Goal: Information Seeking & Learning: Learn about a topic

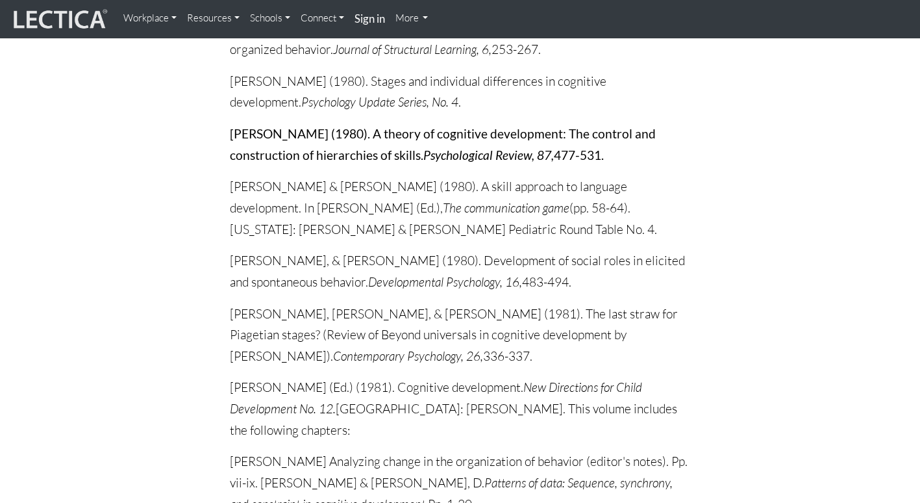
scroll to position [4102, 0]
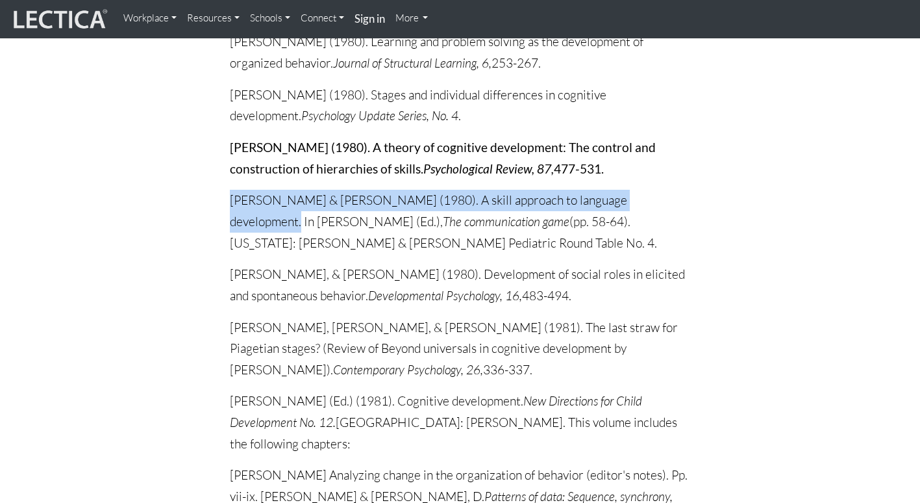
drag, startPoint x: 232, startPoint y: 114, endPoint x: 640, endPoint y: 113, distance: 407.9
click at [640, 190] on p "Fischer, K.W., & Corrigan, R. (1980). A skill approach to language development.…" at bounding box center [460, 222] width 461 height 64
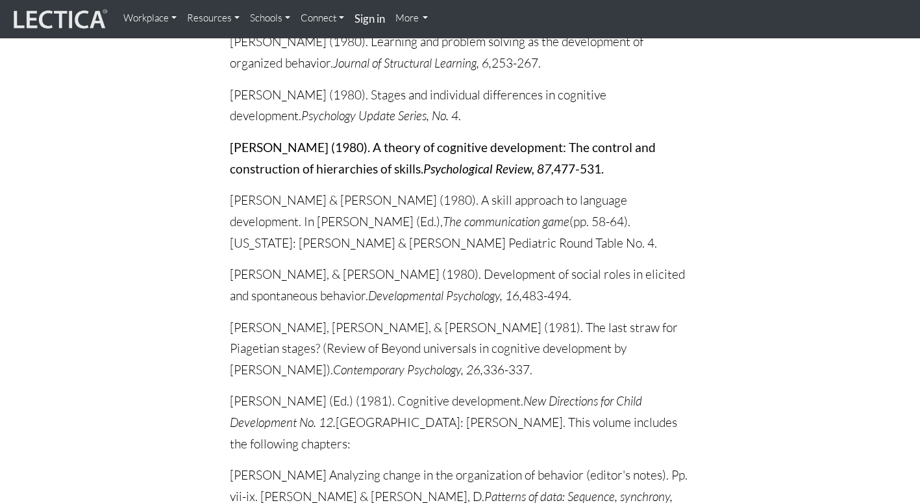
click at [240, 140] on strong "Fischer, K.W. (1980). A theory of cognitive development: The control and constr…" at bounding box center [443, 158] width 426 height 36
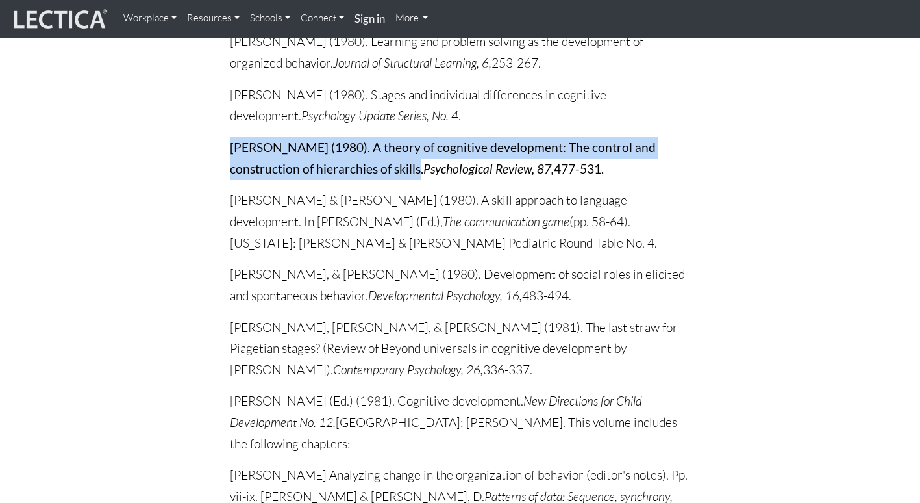
drag, startPoint x: 227, startPoint y: 53, endPoint x: 419, endPoint y: 89, distance: 194.9
copy strong "Fischer, K.W. (1980). A theory of cognitive development: The control and constr…"
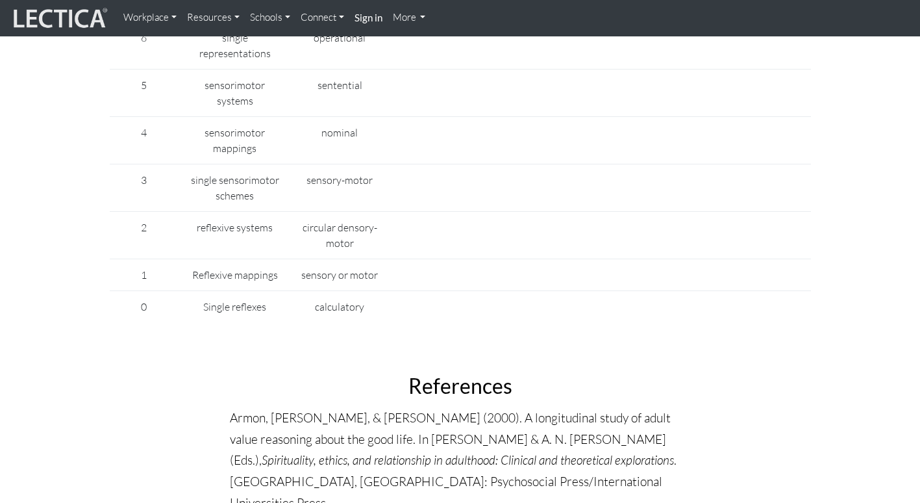
scroll to position [812, 0]
